Goal: Check status: Check status

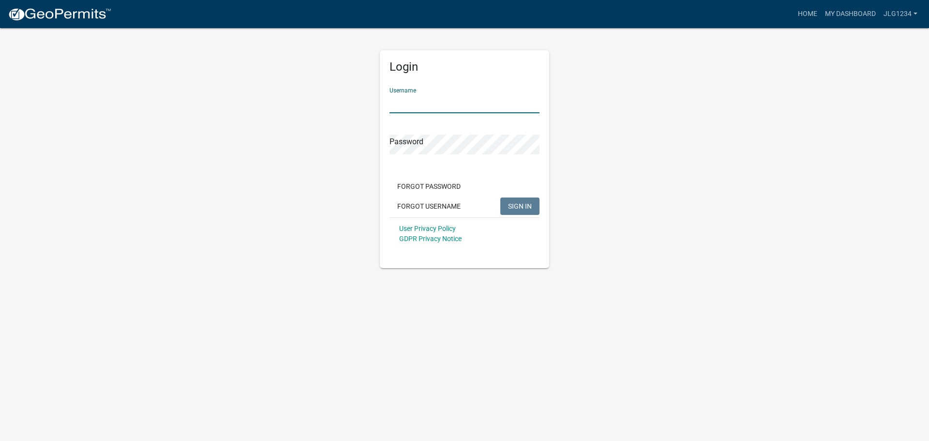
type input "jlg1234"
click at [500, 197] on button "SIGN IN" at bounding box center [519, 205] width 39 height 17
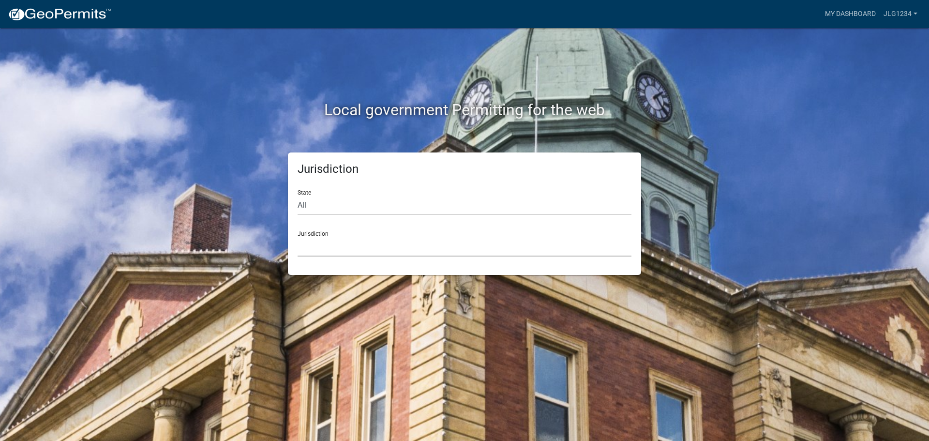
click at [333, 245] on select "[GEOGRAPHIC_DATA], [US_STATE] [GEOGRAPHIC_DATA], [US_STATE][PERSON_NAME][GEOGRA…" at bounding box center [465, 247] width 334 height 20
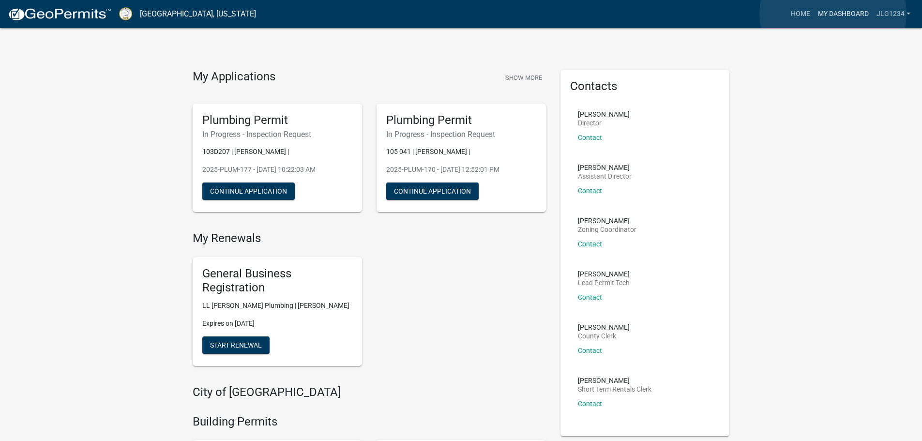
click at [833, 14] on link "My Dashboard" at bounding box center [843, 14] width 59 height 18
